Goal: Use online tool/utility: Utilize a website feature to perform a specific function

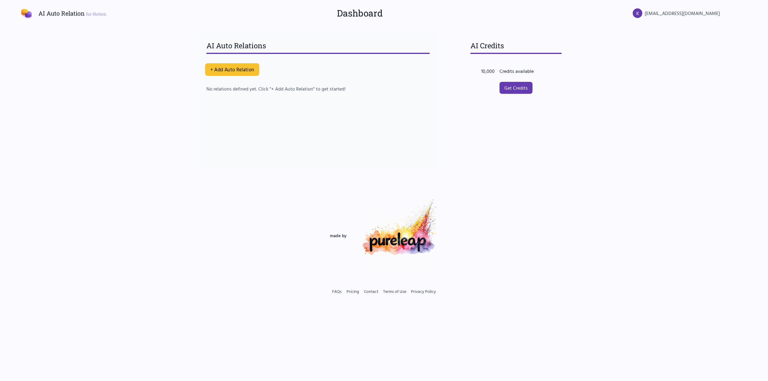
click at [231, 69] on button "+ Add Auto Relation" at bounding box center [232, 69] width 54 height 13
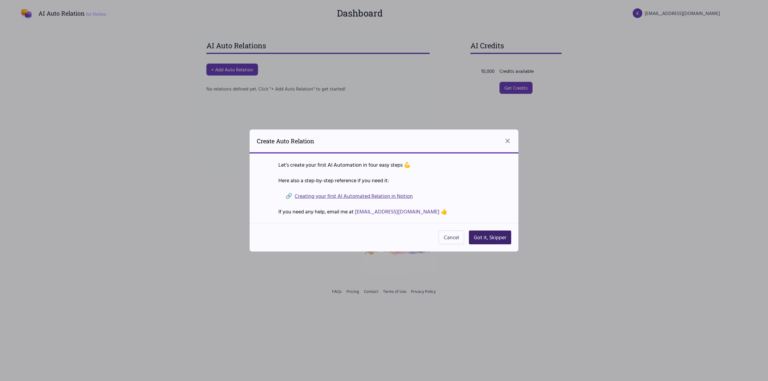
click at [499, 243] on button "Got it, Skipper" at bounding box center [490, 238] width 42 height 14
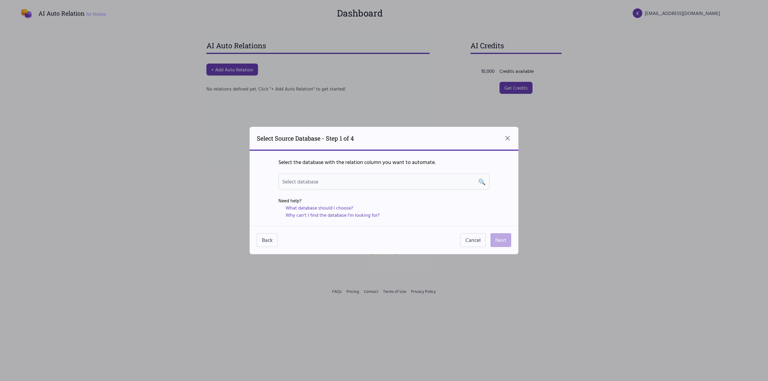
click at [399, 184] on div "Select database 🔍" at bounding box center [383, 182] width 203 height 8
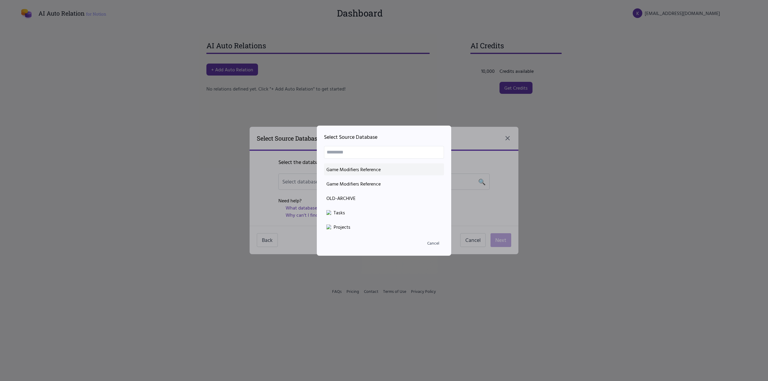
click at [359, 172] on div "Game Modifiers Reference" at bounding box center [383, 169] width 115 height 7
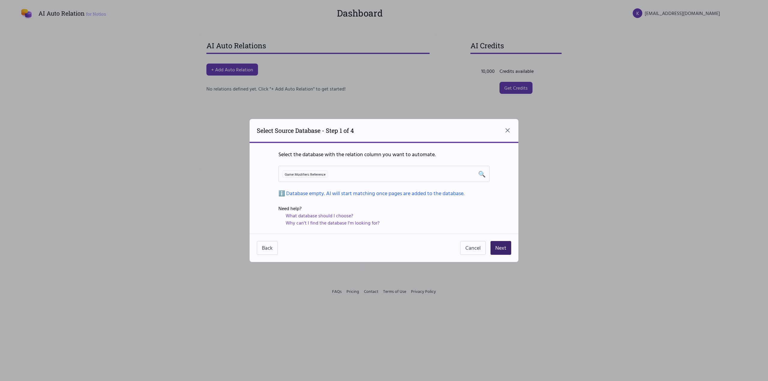
click at [498, 249] on button "Next" at bounding box center [501, 248] width 21 height 14
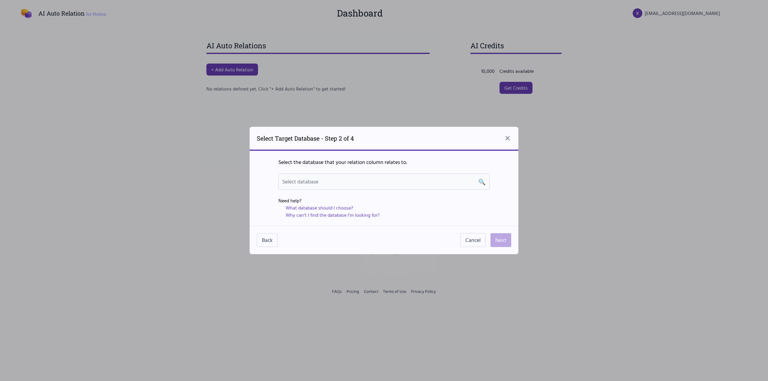
click at [413, 182] on div "Select database 🔍" at bounding box center [383, 182] width 203 height 8
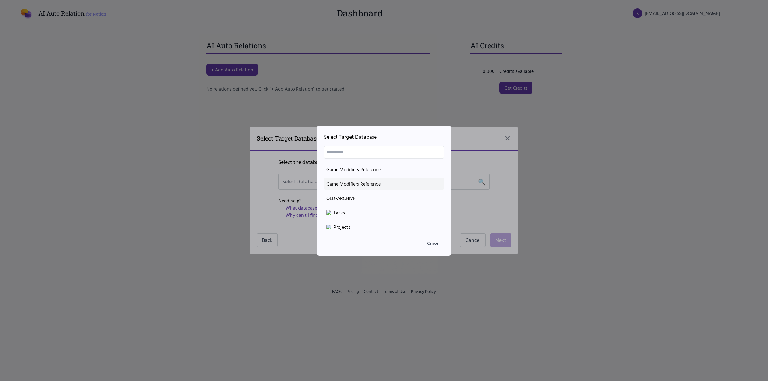
click at [366, 184] on div "Game Modifiers Reference" at bounding box center [383, 183] width 115 height 7
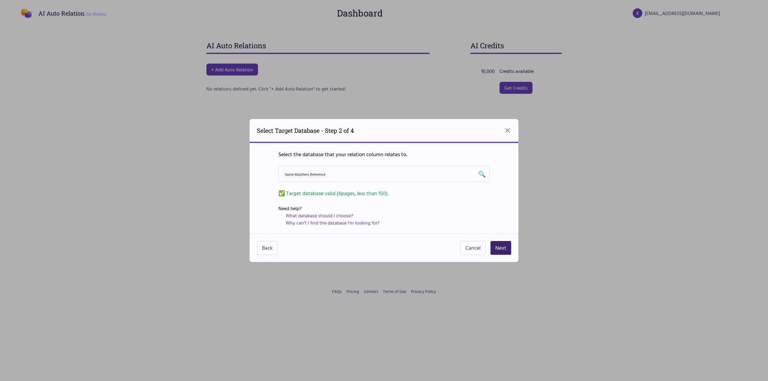
click at [501, 247] on button "Next" at bounding box center [501, 248] width 21 height 14
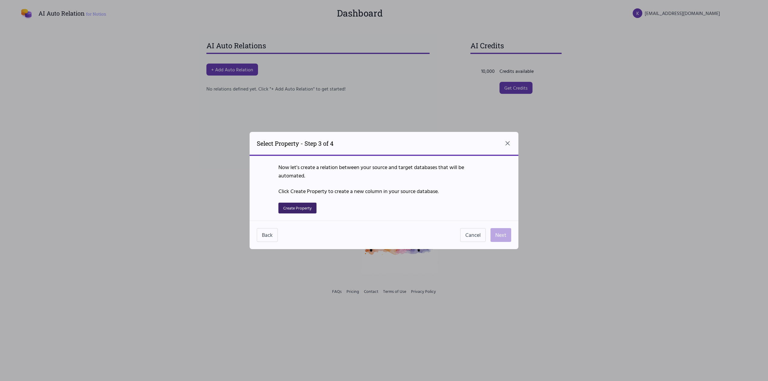
click at [308, 207] on button "Create Property" at bounding box center [297, 208] width 38 height 11
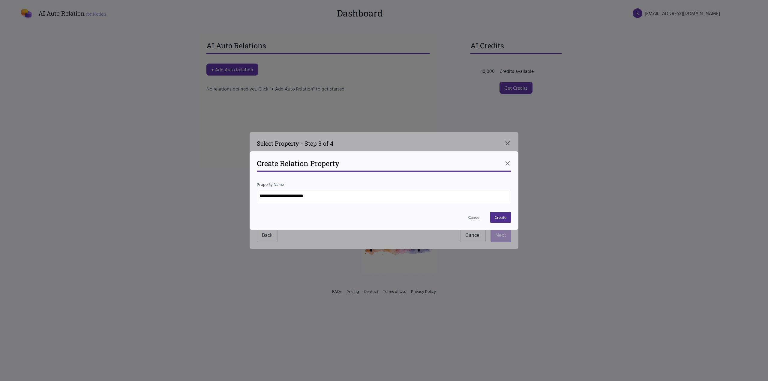
click at [314, 195] on input "**********" at bounding box center [384, 196] width 254 height 13
drag, startPoint x: 334, startPoint y: 197, endPoint x: 246, endPoint y: 193, distance: 88.3
click at [246, 193] on div "**********" at bounding box center [384, 190] width 768 height 381
type input "**********"
click at [504, 220] on button "Create" at bounding box center [500, 217] width 21 height 11
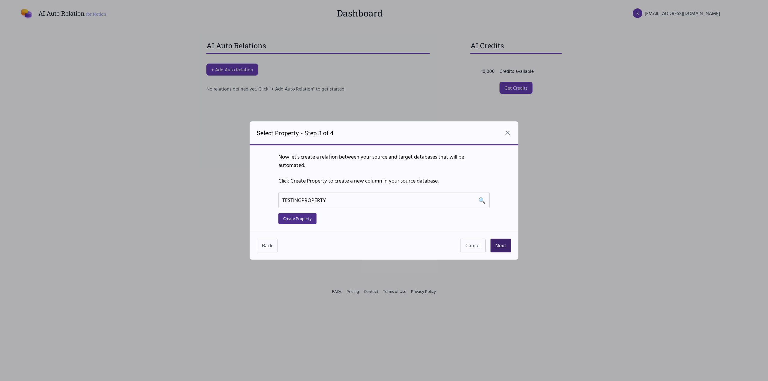
click at [501, 246] on button "Next" at bounding box center [501, 246] width 21 height 14
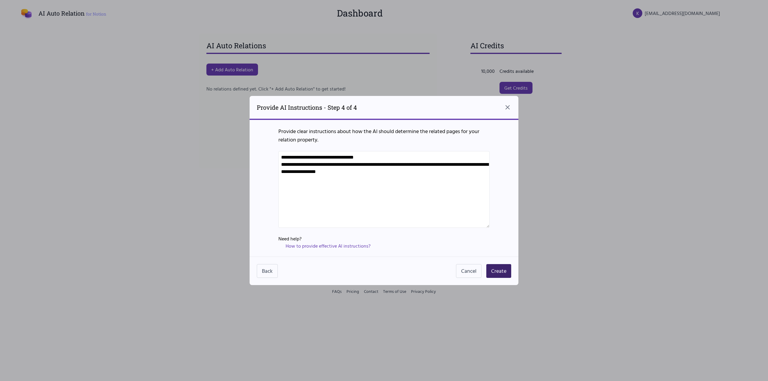
click at [497, 267] on button "Create" at bounding box center [498, 271] width 25 height 14
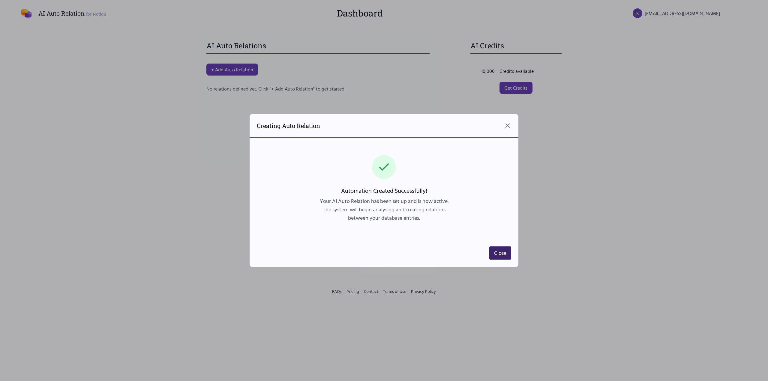
click at [499, 253] on button "Close" at bounding box center [500, 253] width 22 height 13
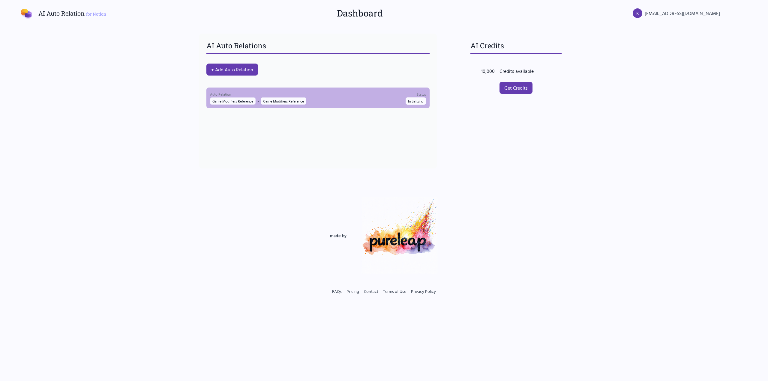
click at [336, 97] on div "Auto Relation Game Modifiers Reference → Game Modifiers Reference Status Initia…" at bounding box center [318, 98] width 216 height 14
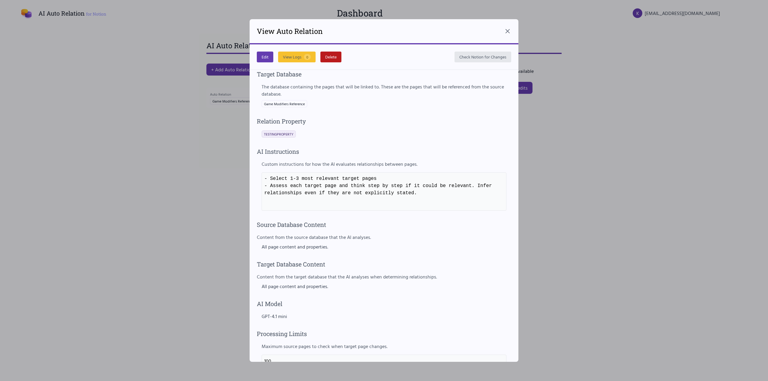
scroll to position [140, 0]
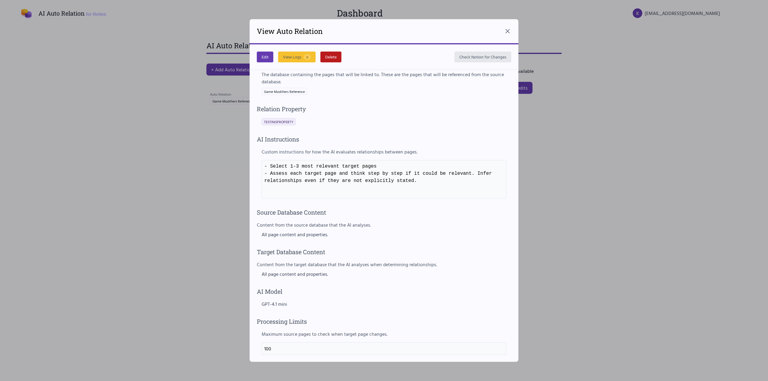
click at [176, 147] on div at bounding box center [384, 190] width 768 height 381
click at [289, 121] on span "TESTINGPROPERTY" at bounding box center [278, 121] width 29 height 5
copy span "TESTINGPROPERTY"
click at [167, 134] on div at bounding box center [384, 190] width 768 height 381
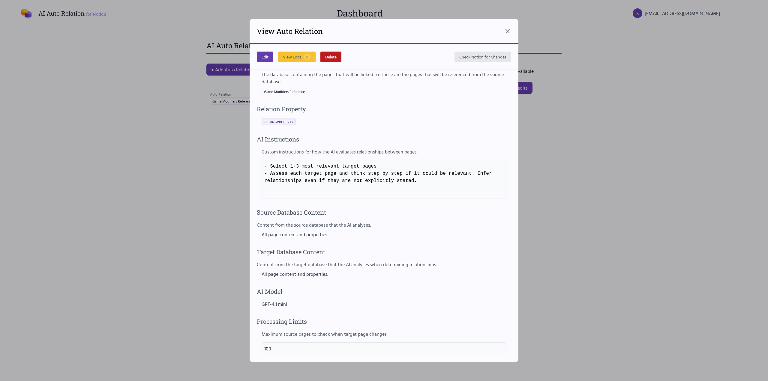
click at [168, 134] on div at bounding box center [384, 190] width 768 height 381
click at [506, 28] on icon at bounding box center [507, 31] width 7 height 7
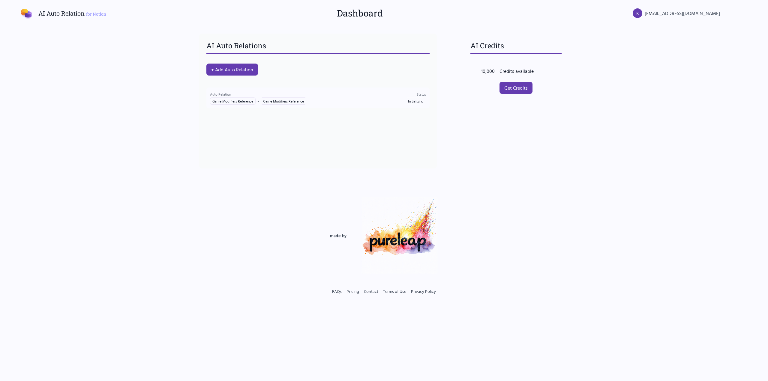
click at [288, 154] on div "AI Auto Relations + Add Auto Relation Auto Relation Game Modifiers Reference → …" at bounding box center [318, 101] width 238 height 135
